Goal: Task Accomplishment & Management: Use online tool/utility

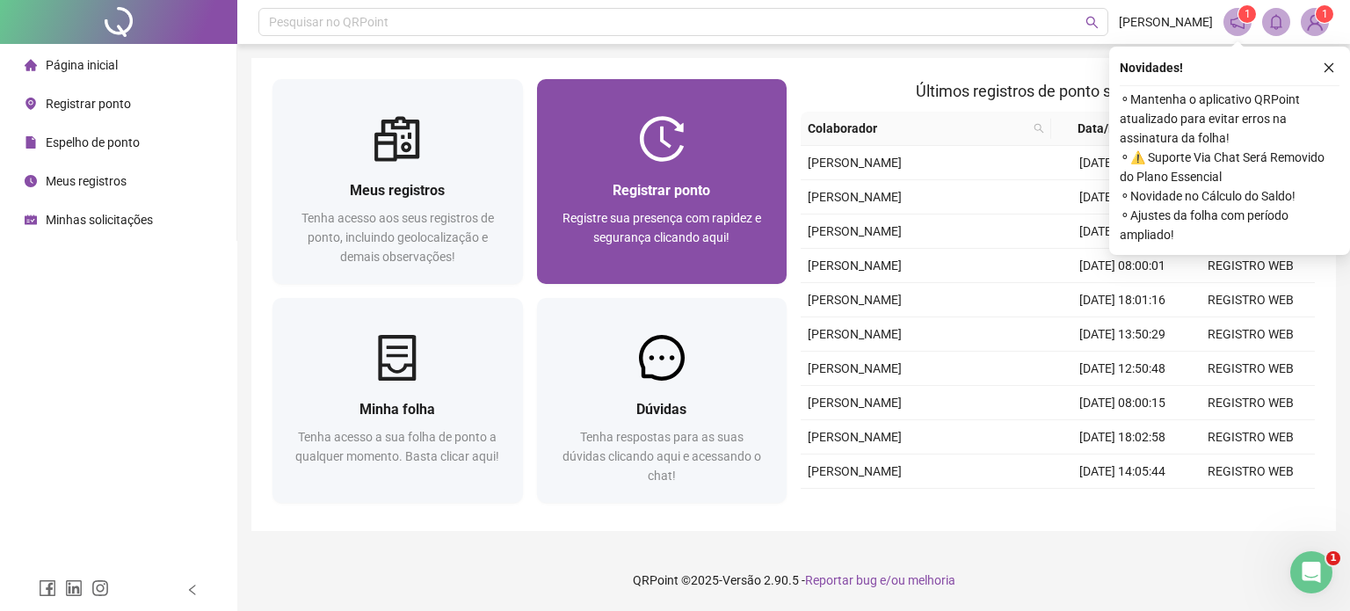
click at [664, 195] on span "Registrar ponto" at bounding box center [661, 190] width 98 height 17
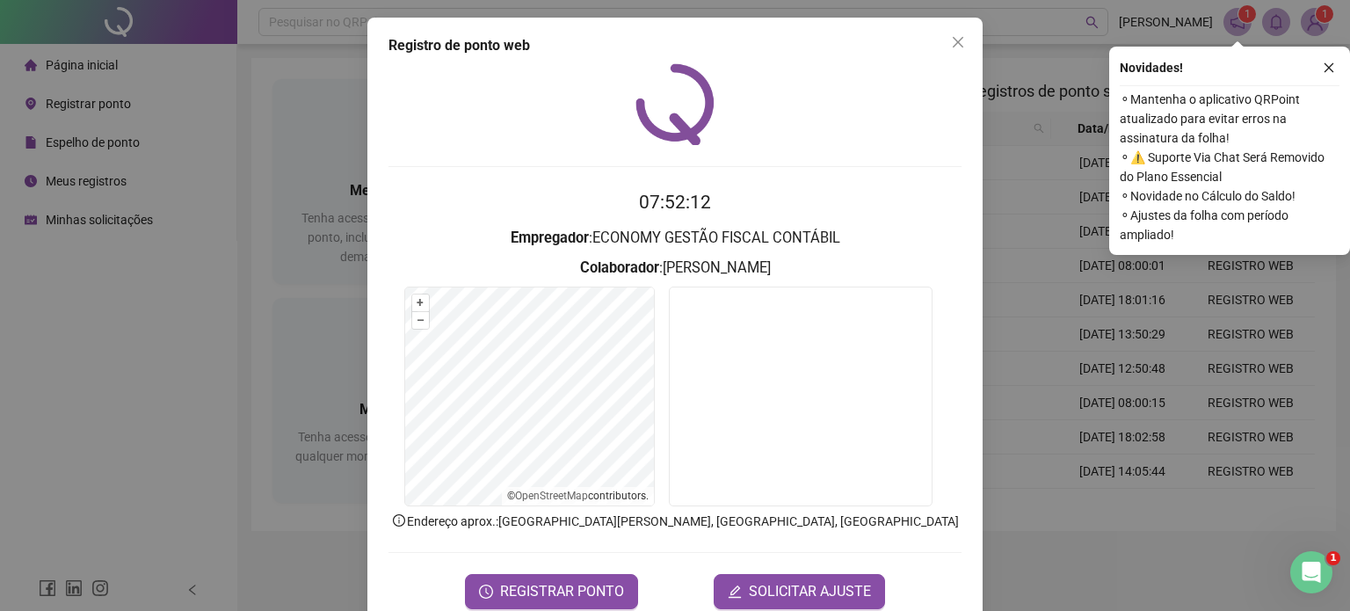
scroll to position [35, 0]
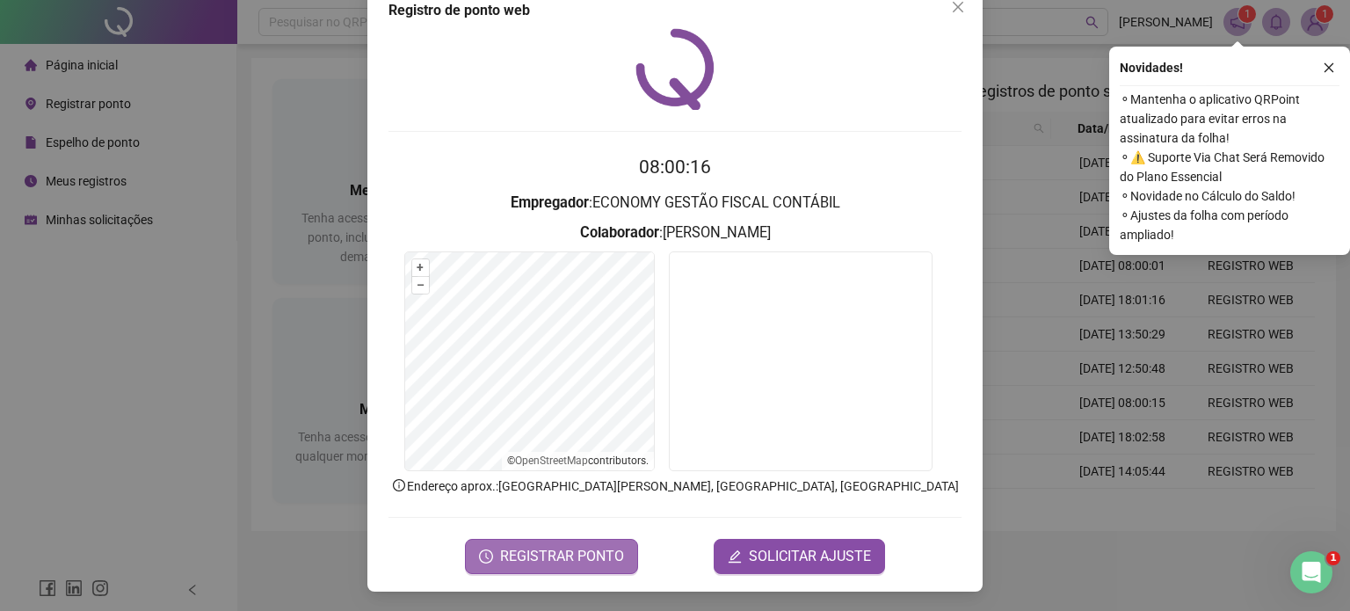
click at [558, 550] on span "REGISTRAR PONTO" at bounding box center [562, 556] width 124 height 21
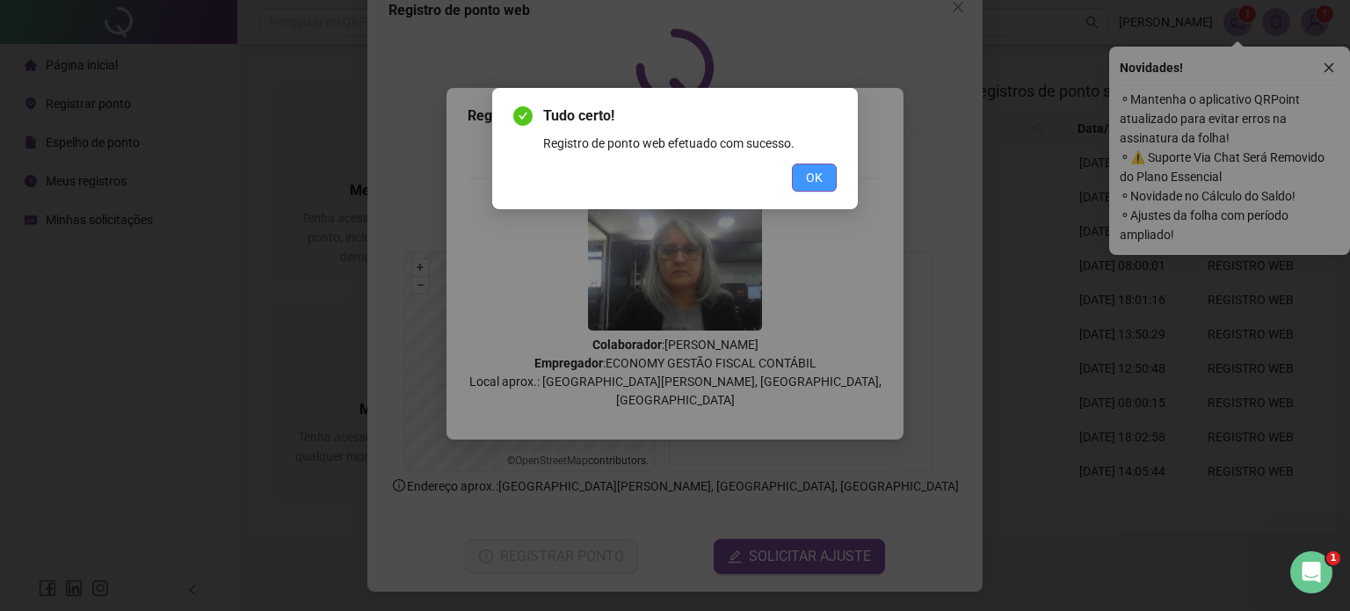
click at [810, 170] on span "OK" at bounding box center [814, 177] width 17 height 19
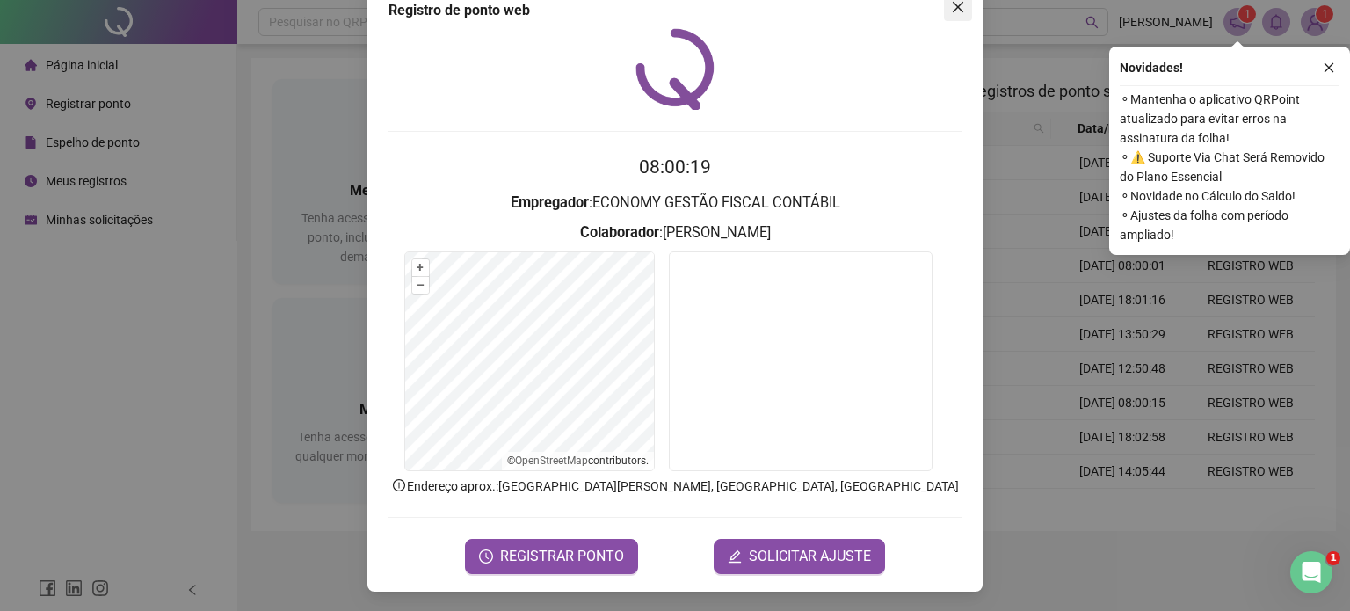
click at [956, 8] on icon "close" at bounding box center [958, 7] width 14 height 14
